Goal: Check status: Check status

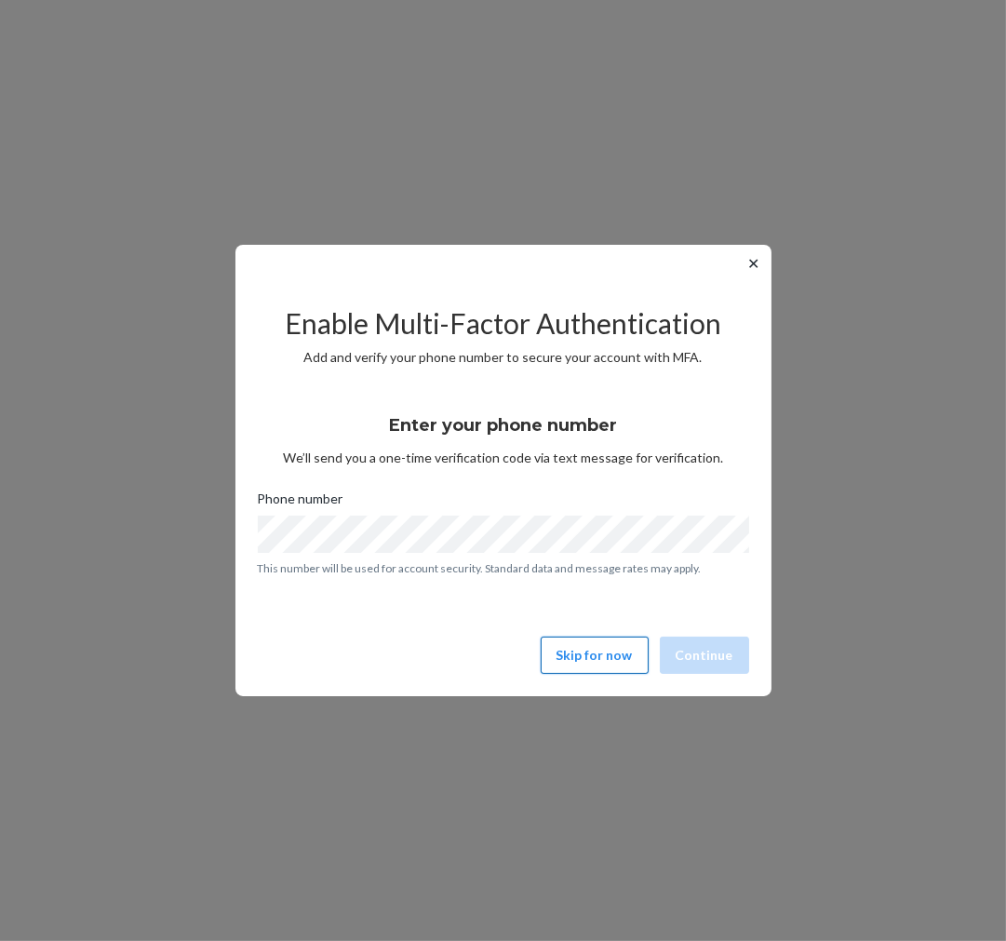
click at [599, 661] on button "Skip for now" at bounding box center [595, 654] width 108 height 37
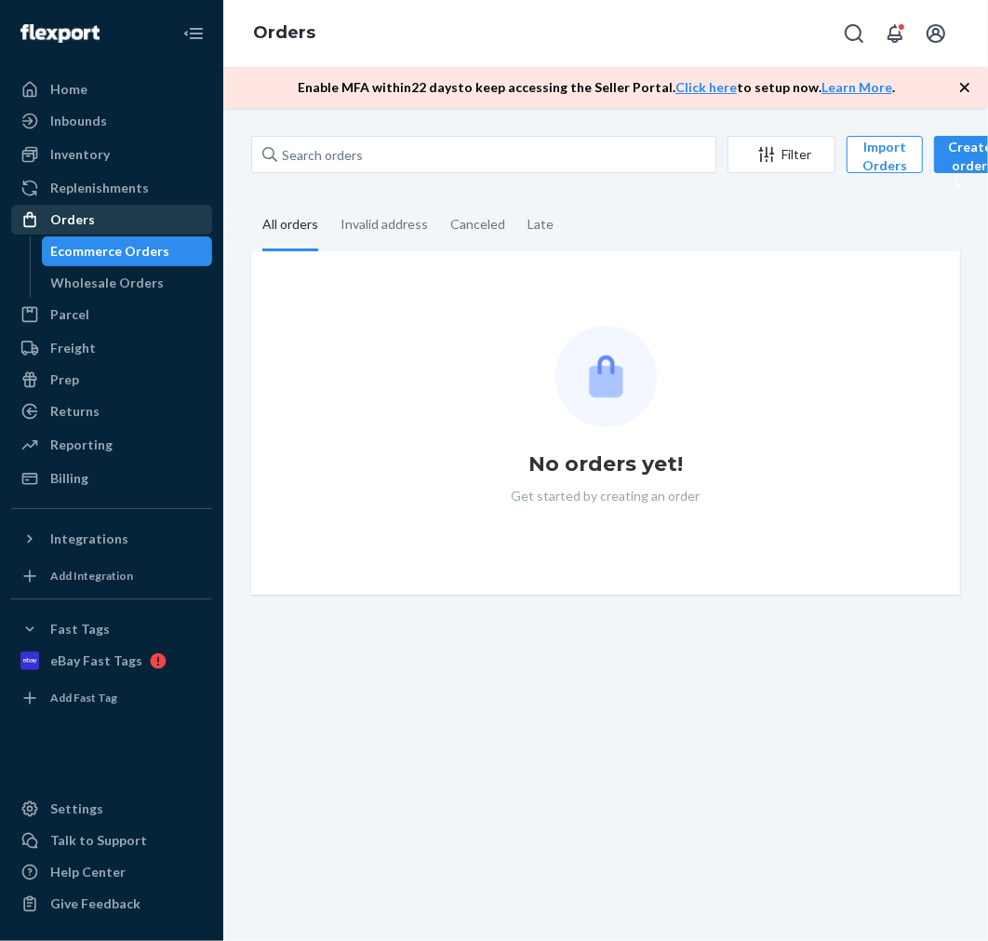
click at [71, 207] on div "Orders" at bounding box center [111, 220] width 197 height 26
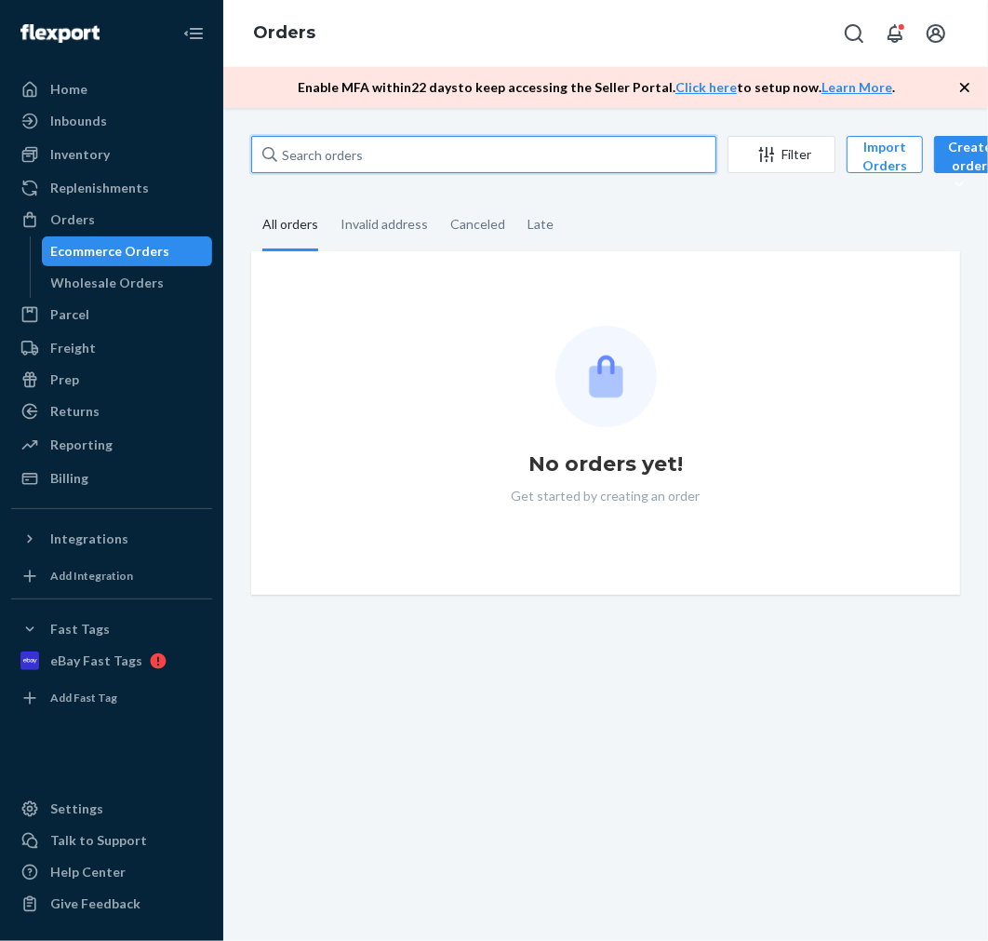
click at [410, 152] on input "text" at bounding box center [483, 154] width 465 height 37
paste input "137179768"
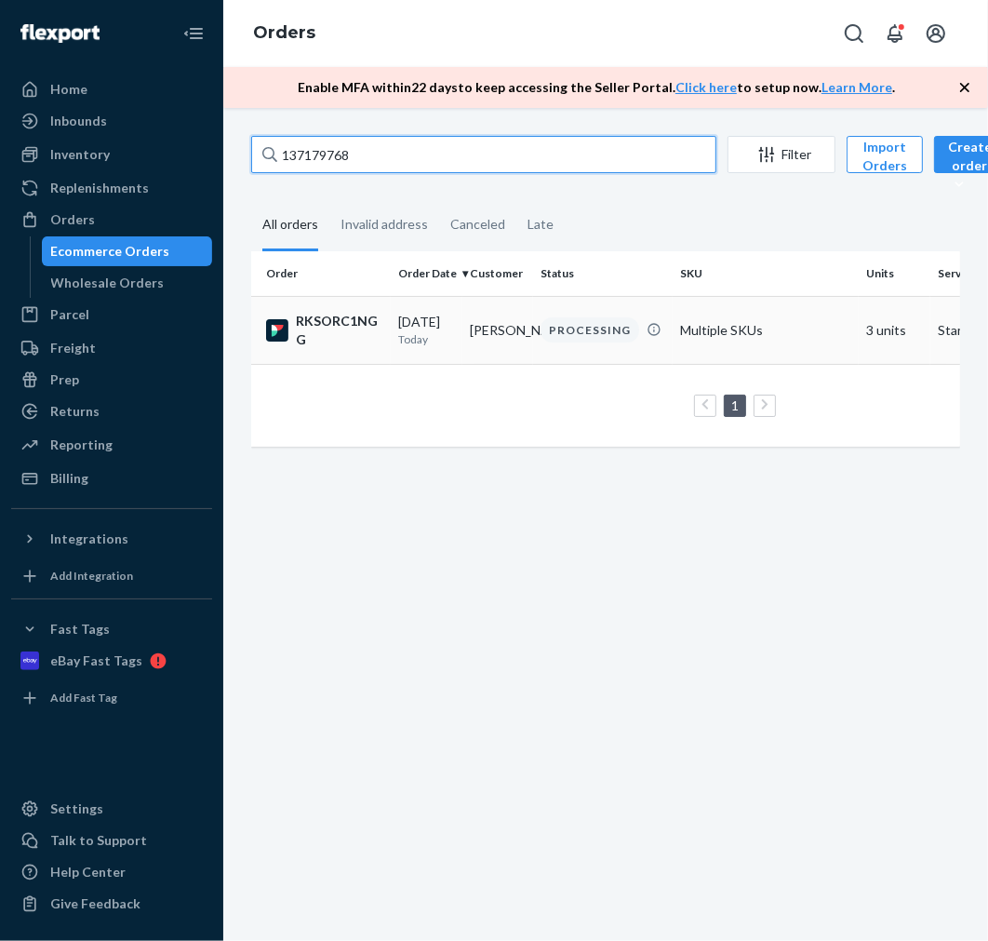
type input "137179768"
click at [329, 327] on div "RKSORC1NGG" at bounding box center [324, 330] width 117 height 37
